Goal: Navigation & Orientation: Find specific page/section

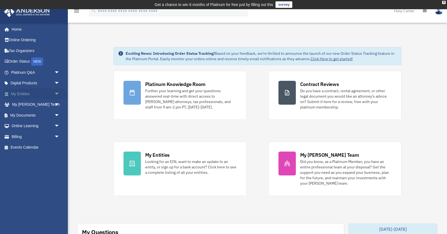
click at [21, 93] on link "My Entities arrow_drop_down" at bounding box center [36, 94] width 64 height 11
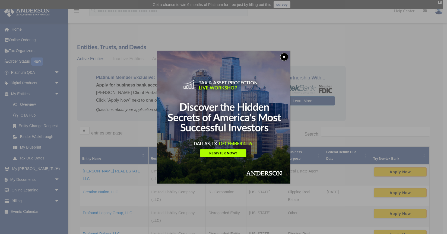
click at [286, 55] on button "x" at bounding box center [284, 57] width 8 height 8
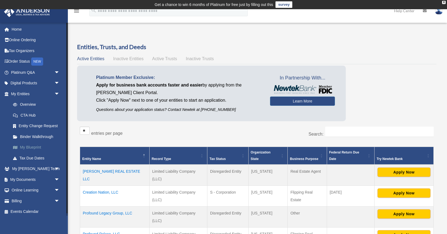
click at [35, 149] on link "My Blueprint" at bounding box center [38, 147] width 60 height 11
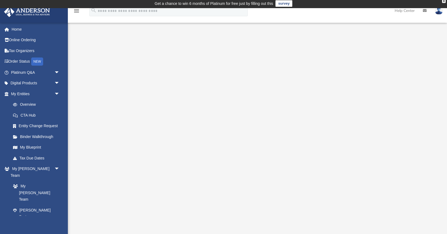
scroll to position [2, 0]
